Goal: Task Accomplishment & Management: Use online tool/utility

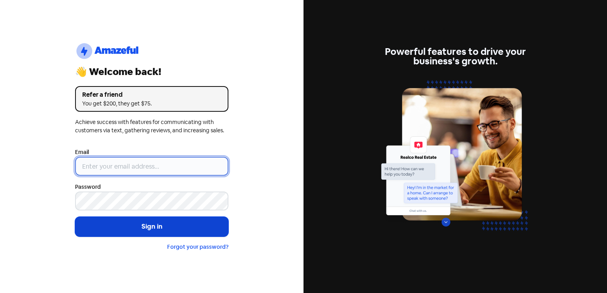
type input "[EMAIL_ADDRESS][DOMAIN_NAME]"
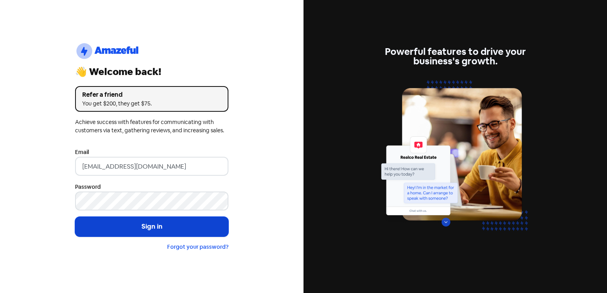
click at [153, 221] on button "Sign in" at bounding box center [151, 227] width 153 height 20
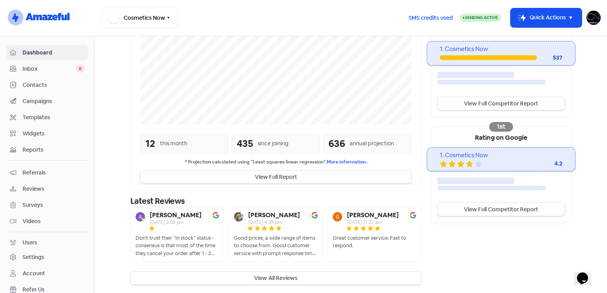
scroll to position [172, 0]
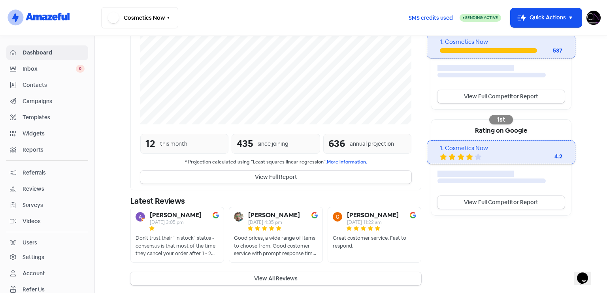
click at [287, 273] on button "View All Reviews" at bounding box center [275, 278] width 291 height 13
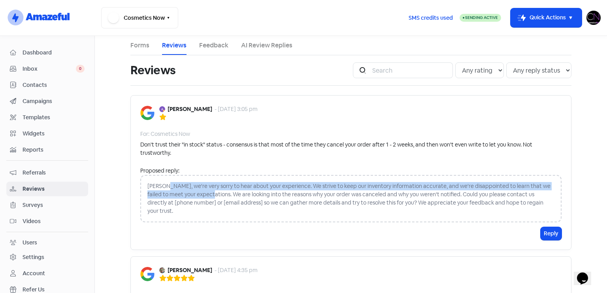
drag, startPoint x: 166, startPoint y: 186, endPoint x: 206, endPoint y: 196, distance: 41.0
click at [206, 196] on div "[PERSON_NAME], we're very sorry to hear about your experience. We strive to kee…" at bounding box center [350, 198] width 421 height 47
copy div "we're very sorry to hear about your experience. We strive to keep our inventory…"
click at [52, 52] on span "Dashboard" at bounding box center [54, 53] width 62 height 8
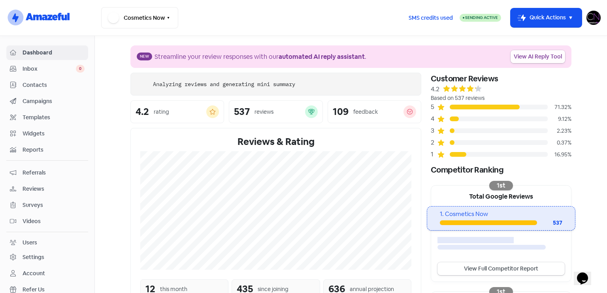
click at [539, 57] on link "View AI Reply Tool" at bounding box center [538, 56] width 55 height 13
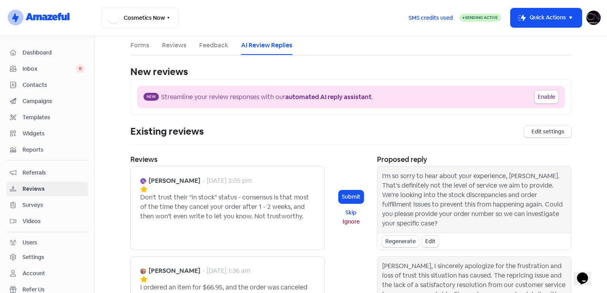
drag, startPoint x: 41, startPoint y: 49, endPoint x: 92, endPoint y: 60, distance: 52.2
click at [41, 49] on span "Dashboard" at bounding box center [54, 53] width 62 height 8
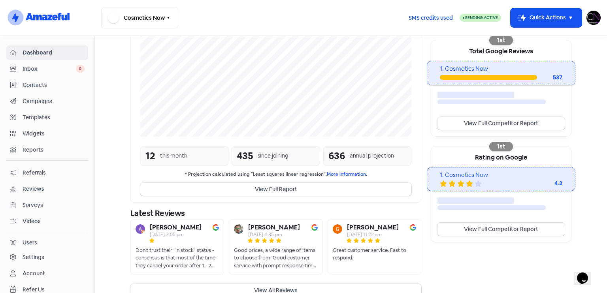
scroll to position [158, 0]
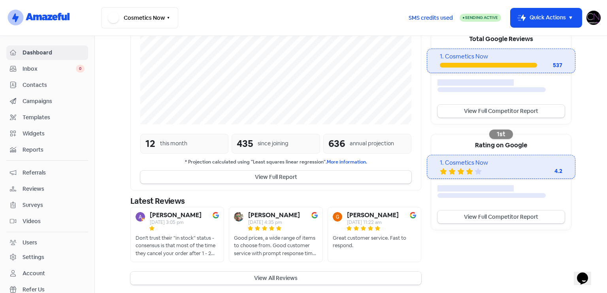
click at [228, 274] on button "View All Reviews" at bounding box center [275, 278] width 291 height 13
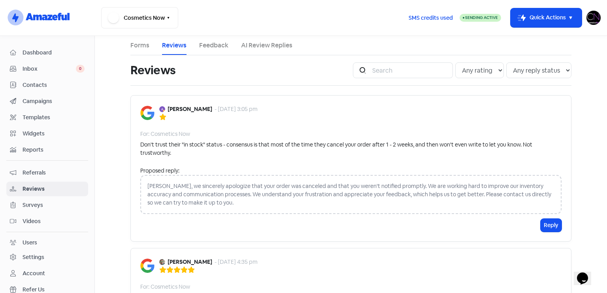
click at [229, 46] on ul "Forms Reviews Feedback AI Review Replies" at bounding box center [350, 45] width 441 height 19
click at [58, 64] on link "Inbox 0" at bounding box center [47, 69] width 82 height 15
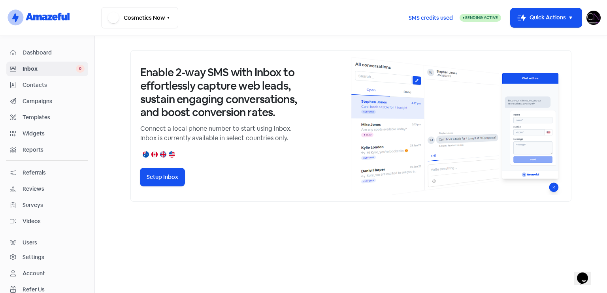
click at [63, 51] on span "Dashboard" at bounding box center [54, 53] width 62 height 8
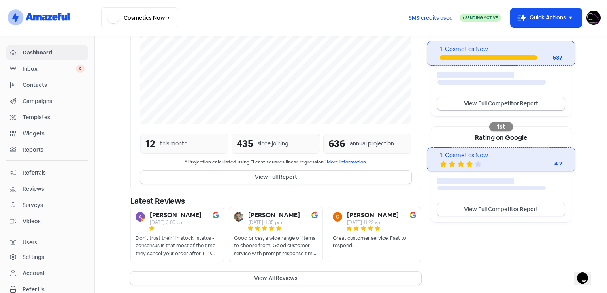
click at [166, 232] on div "[PERSON_NAME] [DATE] 3:05 pm Don't trust their "in stock" status - consensus is…" at bounding box center [177, 235] width 94 height 56
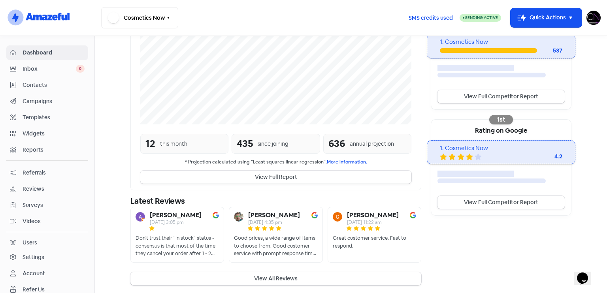
click at [170, 242] on div "Don't trust their "in stock" status - consensus is that most of the time they c…" at bounding box center [177, 245] width 83 height 23
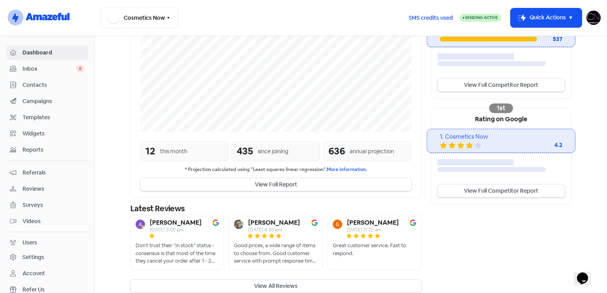
click at [144, 221] on div "[PERSON_NAME] [DATE] 3:05 pm" at bounding box center [174, 226] width 77 height 13
click at [269, 280] on button "View All Reviews" at bounding box center [275, 286] width 291 height 13
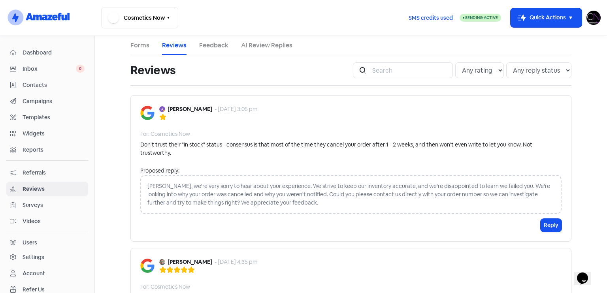
click at [209, 201] on div "[PERSON_NAME], we're very sorry to hear about your experience. We strive to kee…" at bounding box center [350, 194] width 421 height 39
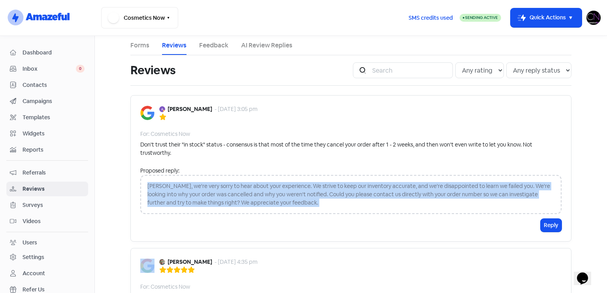
click at [209, 201] on div "[PERSON_NAME], we're very sorry to hear about your experience. We strive to kee…" at bounding box center [350, 194] width 421 height 39
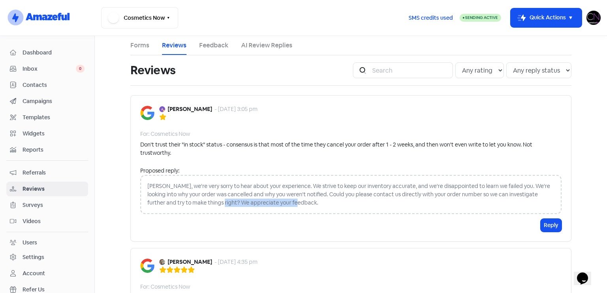
drag, startPoint x: 209, startPoint y: 201, endPoint x: 289, endPoint y: 199, distance: 80.3
click at [289, 199] on div "[PERSON_NAME], we're very sorry to hear about your experience. We strive to kee…" at bounding box center [350, 194] width 421 height 39
click at [44, 187] on span "Reviews" at bounding box center [54, 189] width 62 height 8
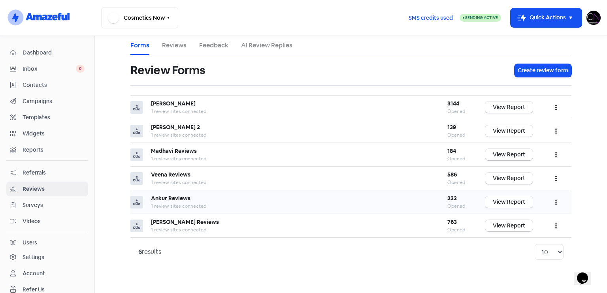
click at [513, 197] on link "View Report" at bounding box center [508, 201] width 47 height 11
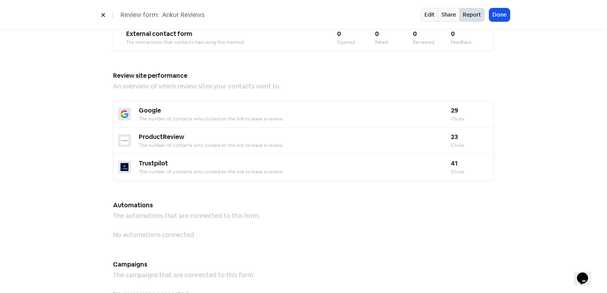
scroll to position [812, 0]
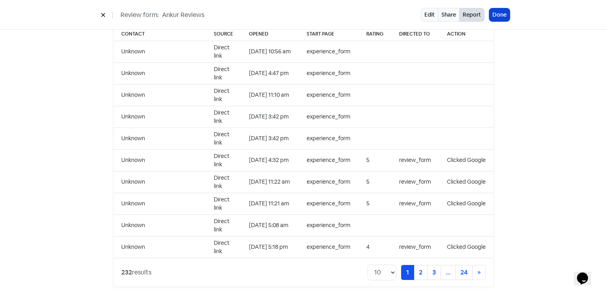
click at [508, 13] on button "Done" at bounding box center [499, 14] width 21 height 13
